Goal: Task Accomplishment & Management: Manage account settings

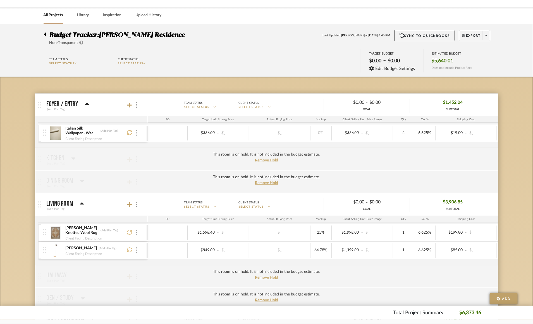
click at [12, 104] on div "Budget Tracker: Rogers Residence Non-Transparent Last Updated: Justin Odle on S…" at bounding box center [266, 318] width 533 height 588
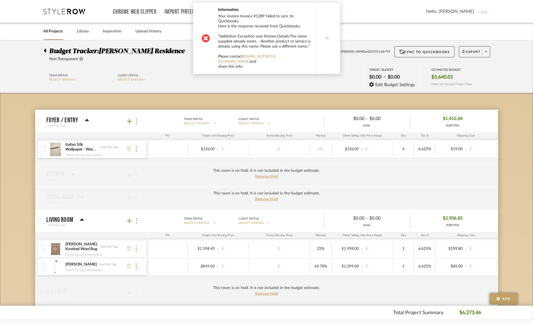
click at [326, 36] on icon at bounding box center [328, 38] width 4 height 4
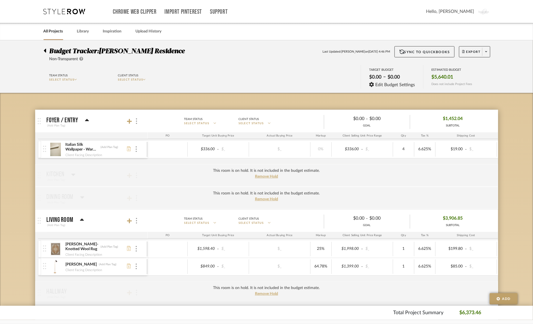
click at [45, 48] on icon at bounding box center [45, 50] width 3 height 7
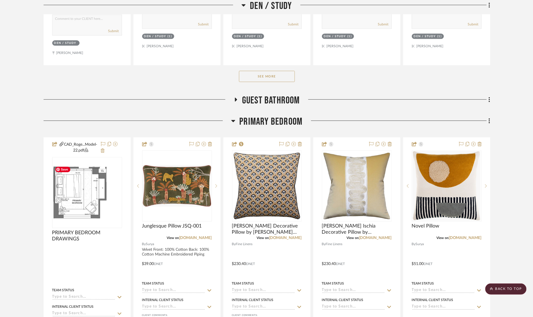
scroll to position [977, 0]
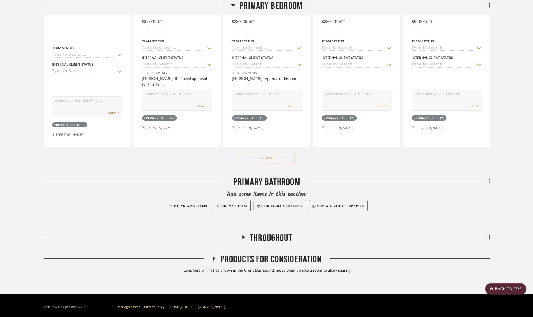
click at [214, 257] on icon at bounding box center [214, 259] width 2 height 4
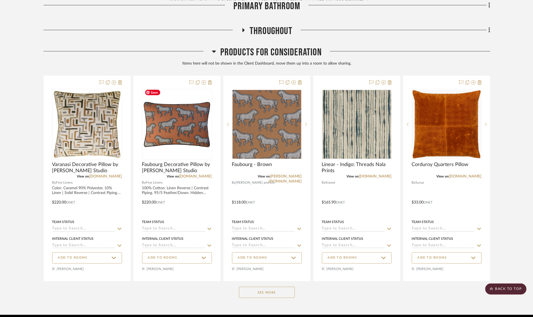
scroll to position [1203, 0]
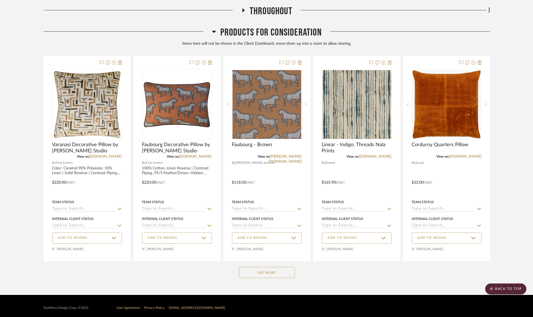
click at [261, 270] on button "See More" at bounding box center [267, 272] width 56 height 11
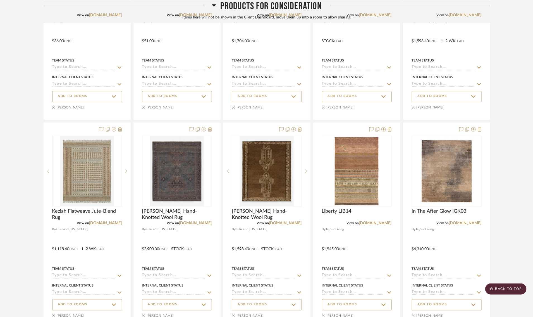
scroll to position [1556, 0]
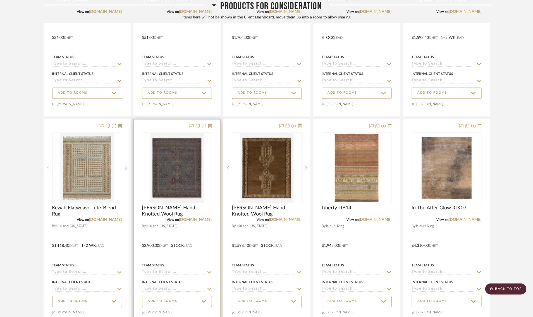
click at [204, 124] on icon at bounding box center [204, 126] width 4 height 4
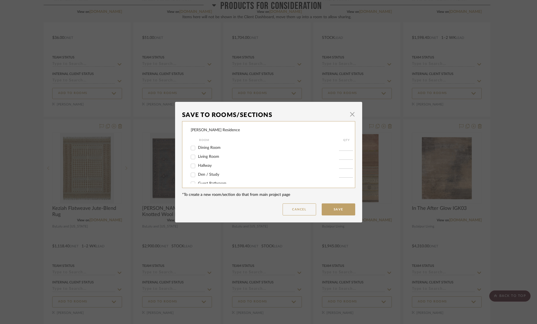
scroll to position [18, 0]
click at [191, 155] on input "Living Room" at bounding box center [193, 156] width 9 height 9
checkbox input "true"
type input "1"
click at [334, 209] on button "Save" at bounding box center [339, 209] width 34 height 12
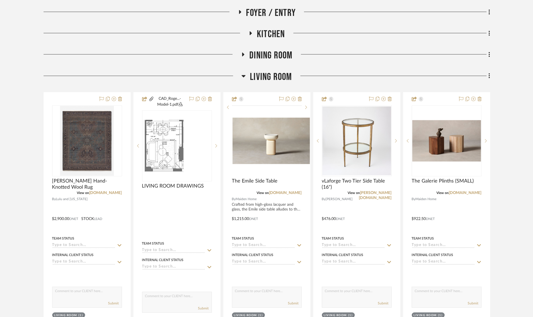
scroll to position [152, 0]
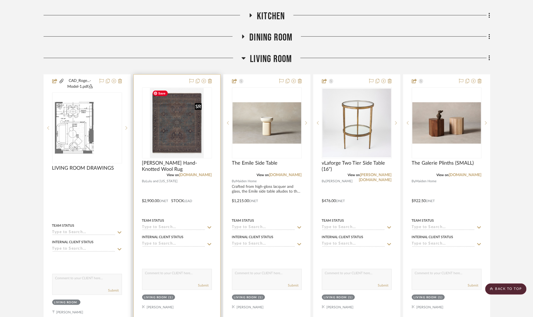
click at [180, 132] on img "0" at bounding box center [177, 123] width 54 height 70
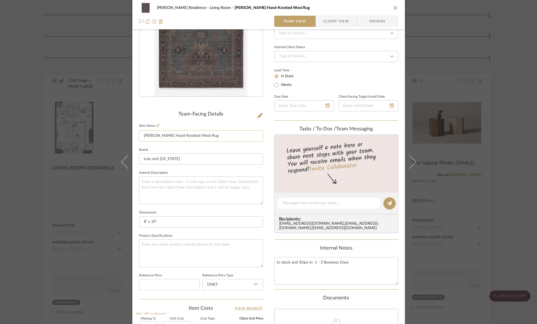
scroll to position [42, 0]
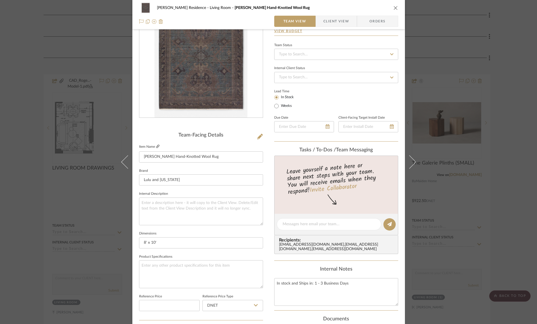
click at [156, 145] on icon at bounding box center [157, 145] width 3 height 3
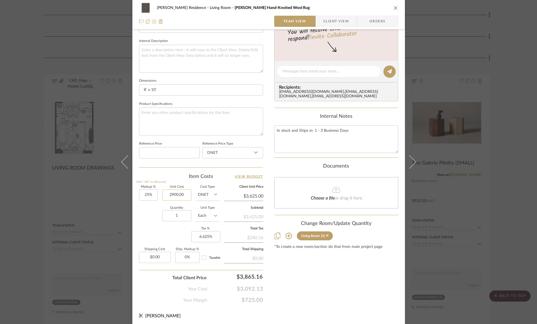
click at [172, 194] on input "2900.00" at bounding box center [176, 194] width 29 height 11
click at [173, 194] on input "2900.00" at bounding box center [176, 194] width 29 height 11
type input "2"
type input "$3,192.00"
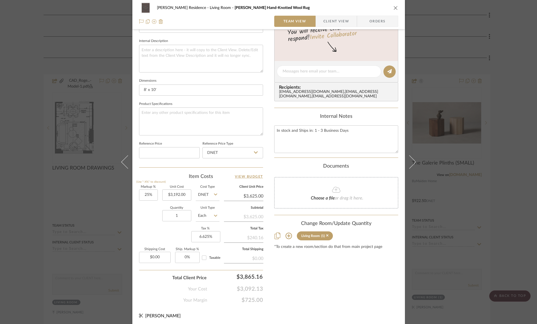
click at [145, 217] on div "Quantity 1 Unit Type Each" at bounding box center [179, 216] width 80 height 20
type input "$3,990.00"
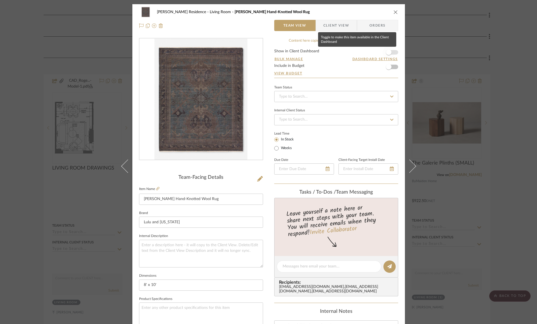
click at [388, 53] on span "button" at bounding box center [389, 52] width 6 height 6
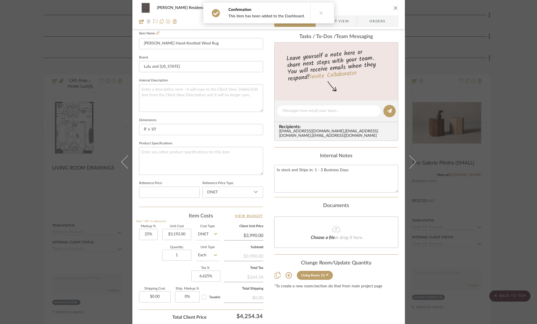
scroll to position [195, 0]
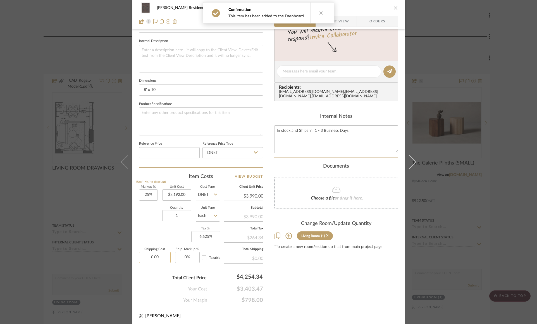
click at [149, 255] on input "0.00" at bounding box center [155, 256] width 32 height 11
type input "$199.00"
click at [147, 218] on div "Quantity 1 Unit Type Each" at bounding box center [179, 216] width 80 height 20
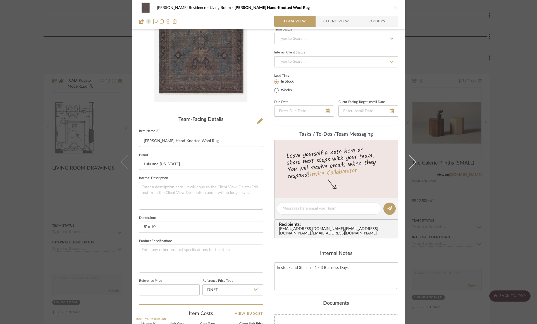
scroll to position [0, 0]
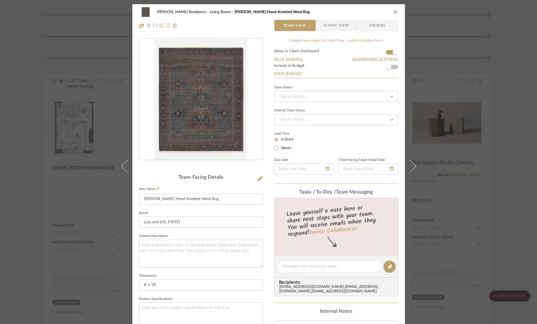
click at [396, 13] on icon "close" at bounding box center [396, 12] width 4 height 4
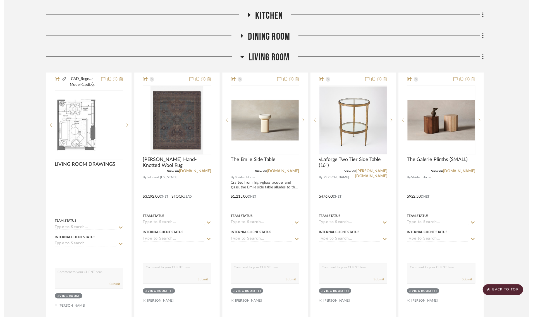
scroll to position [152, 0]
